Goal: Navigation & Orientation: Find specific page/section

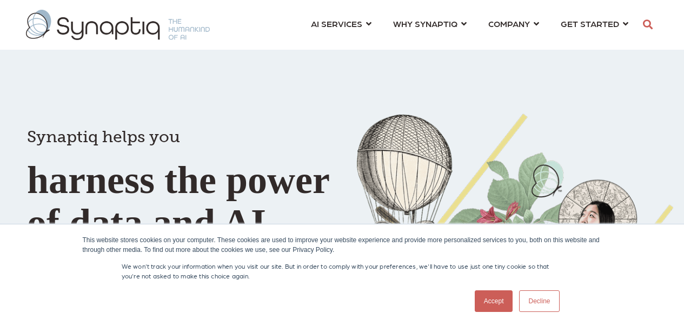
click at [500, 301] on link "Accept" at bounding box center [494, 302] width 38 height 22
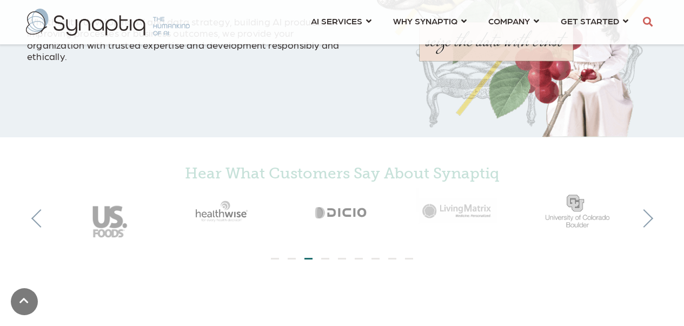
scroll to position [249, 0]
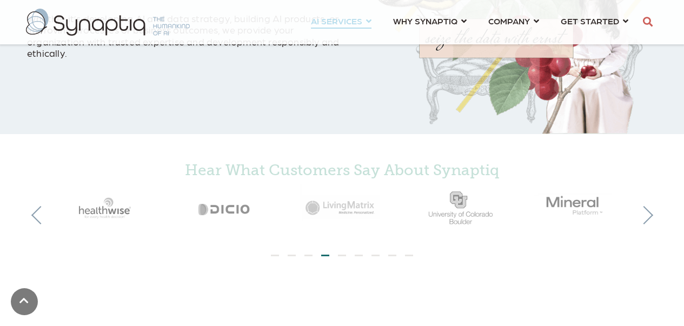
click at [369, 19] on link "AI SERVICES ⇲ By Industry Construction & Real Estate Healthcare Legal Governmen…" at bounding box center [341, 21] width 61 height 20
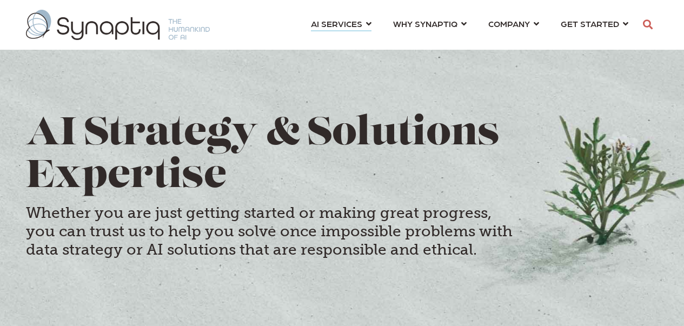
click at [61, 21] on img at bounding box center [118, 25] width 184 height 30
